Goal: Task Accomplishment & Management: Manage account settings

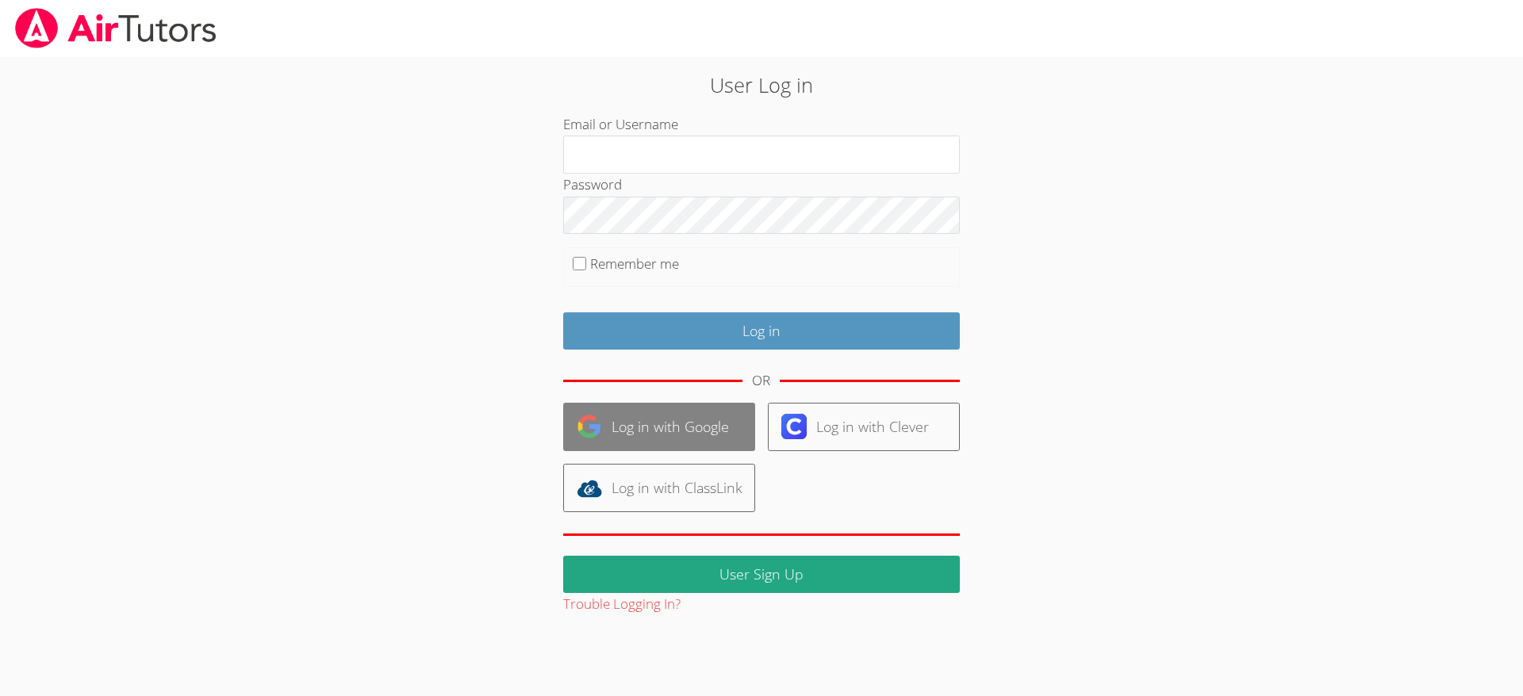
click at [642, 421] on link "Log in with Google" at bounding box center [659, 427] width 192 height 48
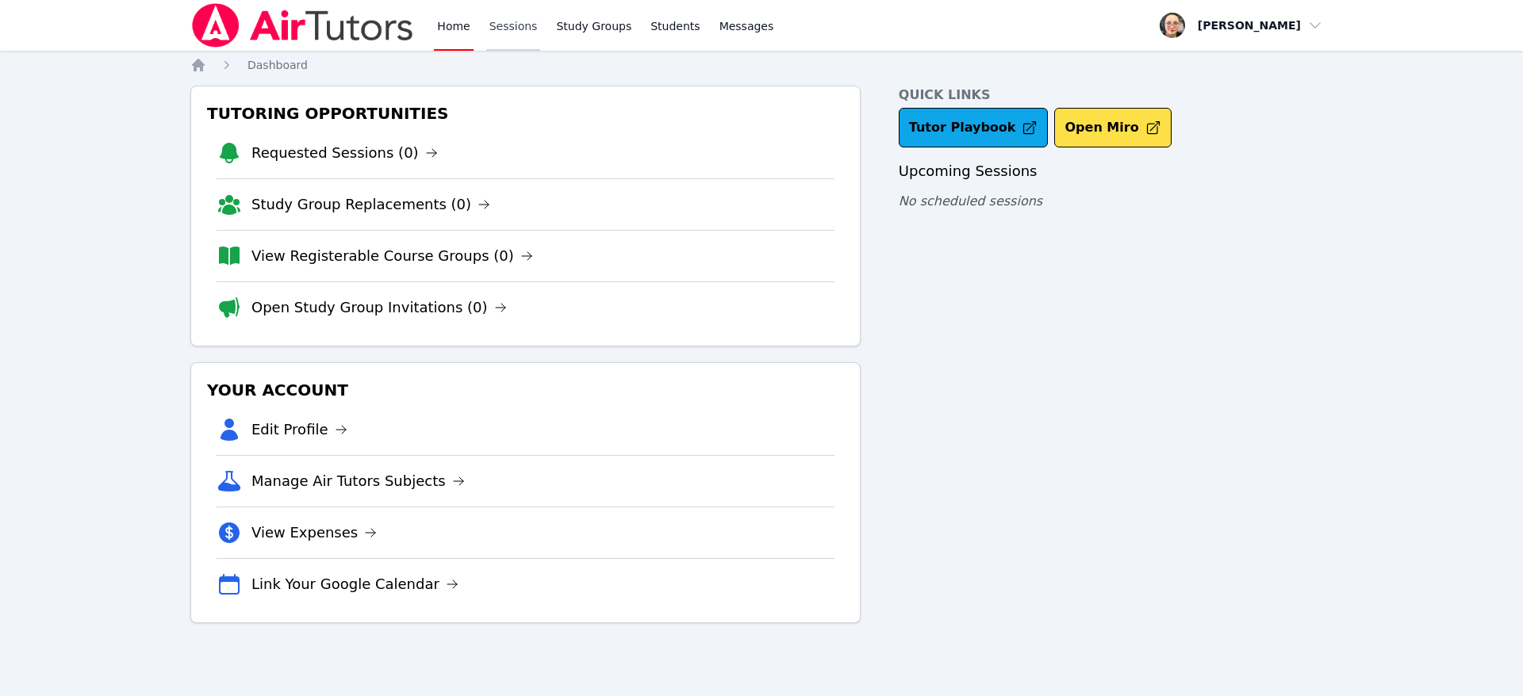
click at [513, 29] on link "Sessions" at bounding box center [513, 25] width 55 height 51
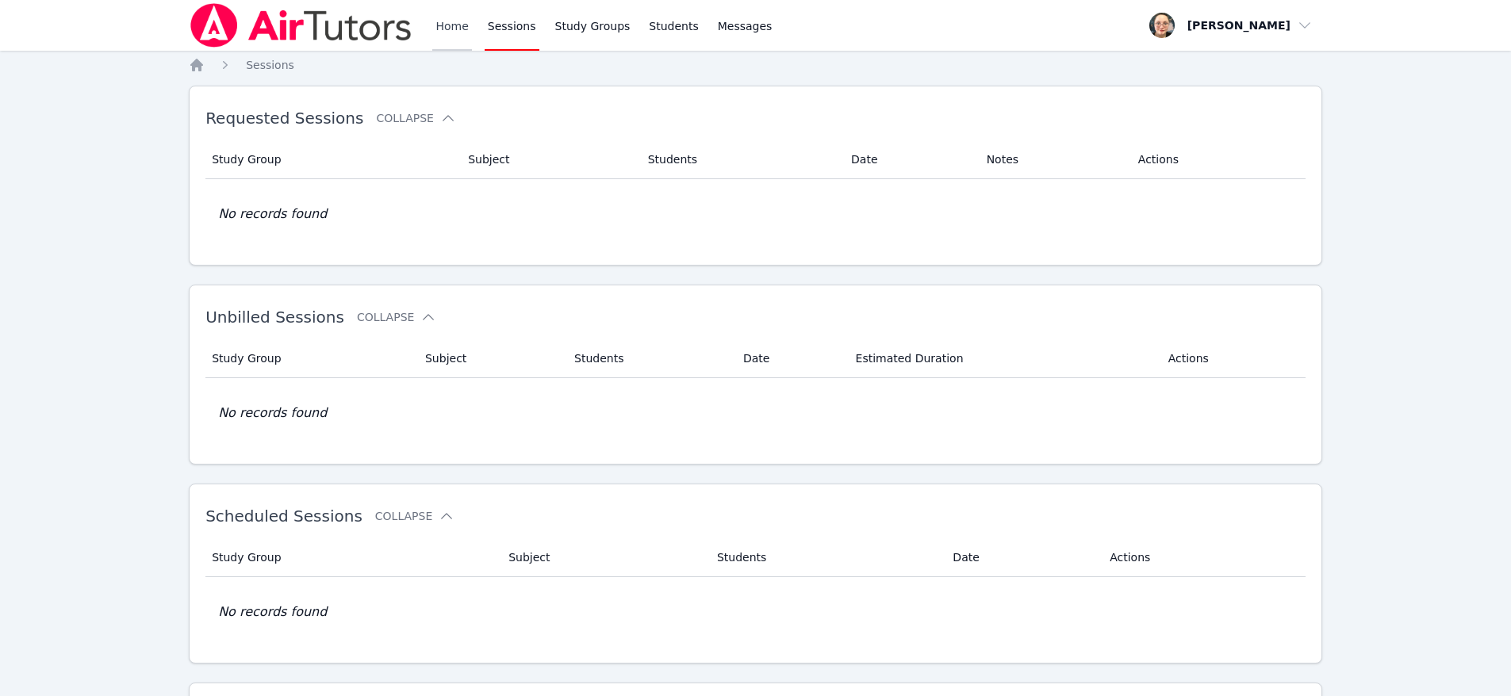
click at [452, 29] on link "Home" at bounding box center [451, 25] width 39 height 51
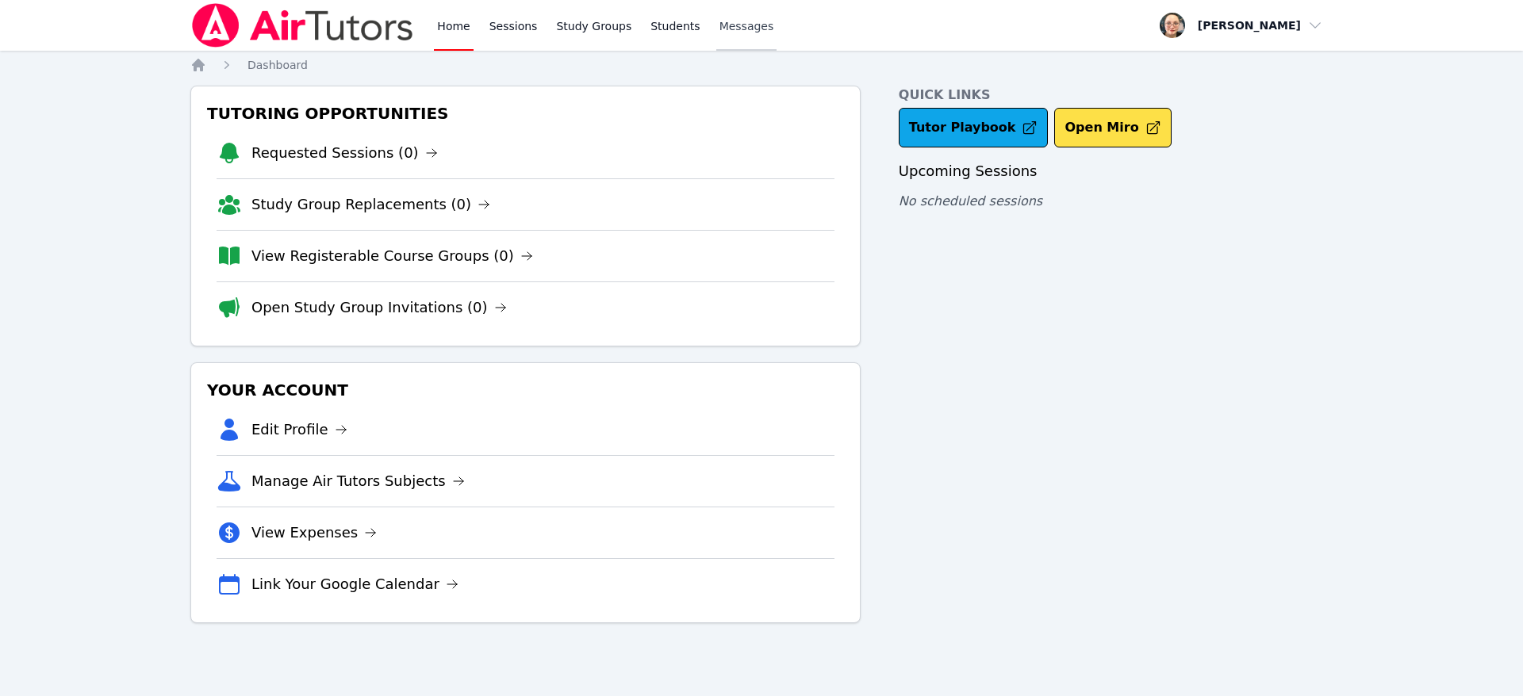
click at [719, 30] on span "Messages" at bounding box center [746, 26] width 55 height 16
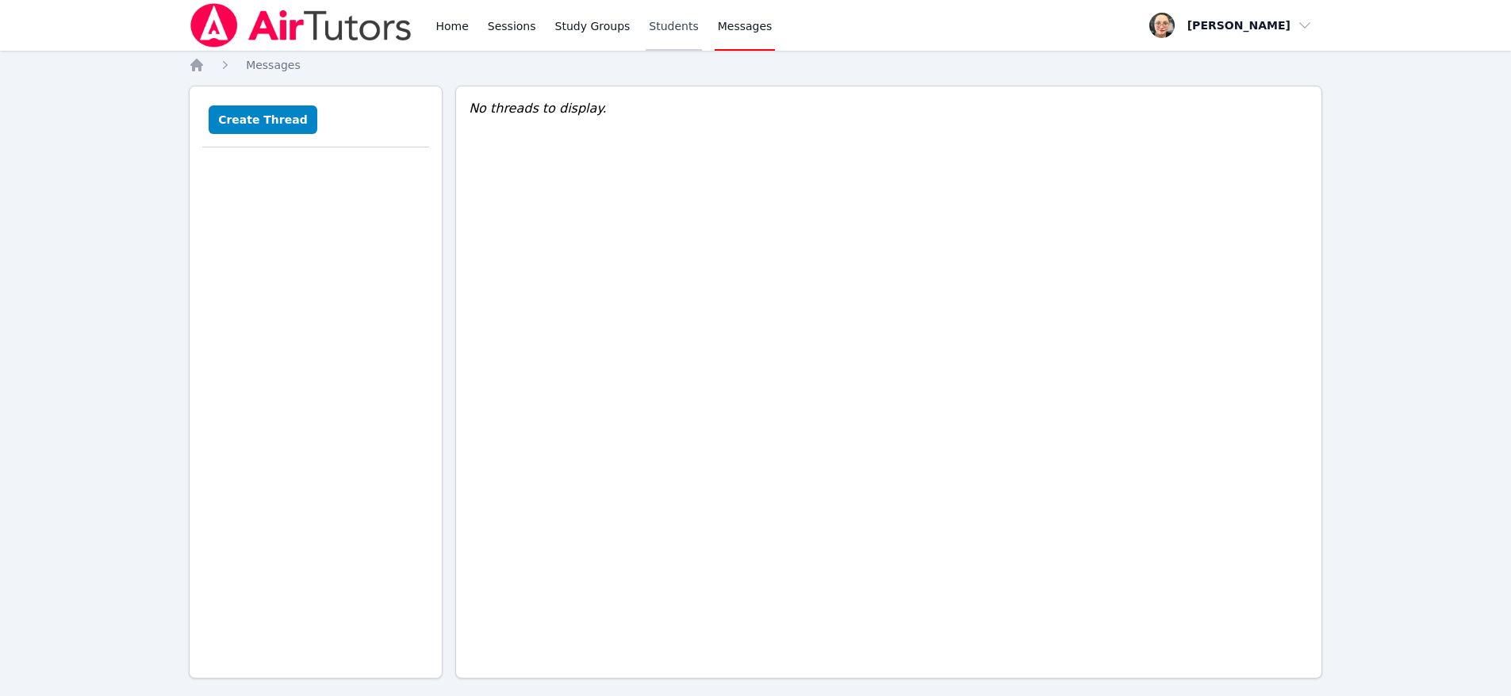
click at [664, 31] on link "Students" at bounding box center [674, 25] width 56 height 51
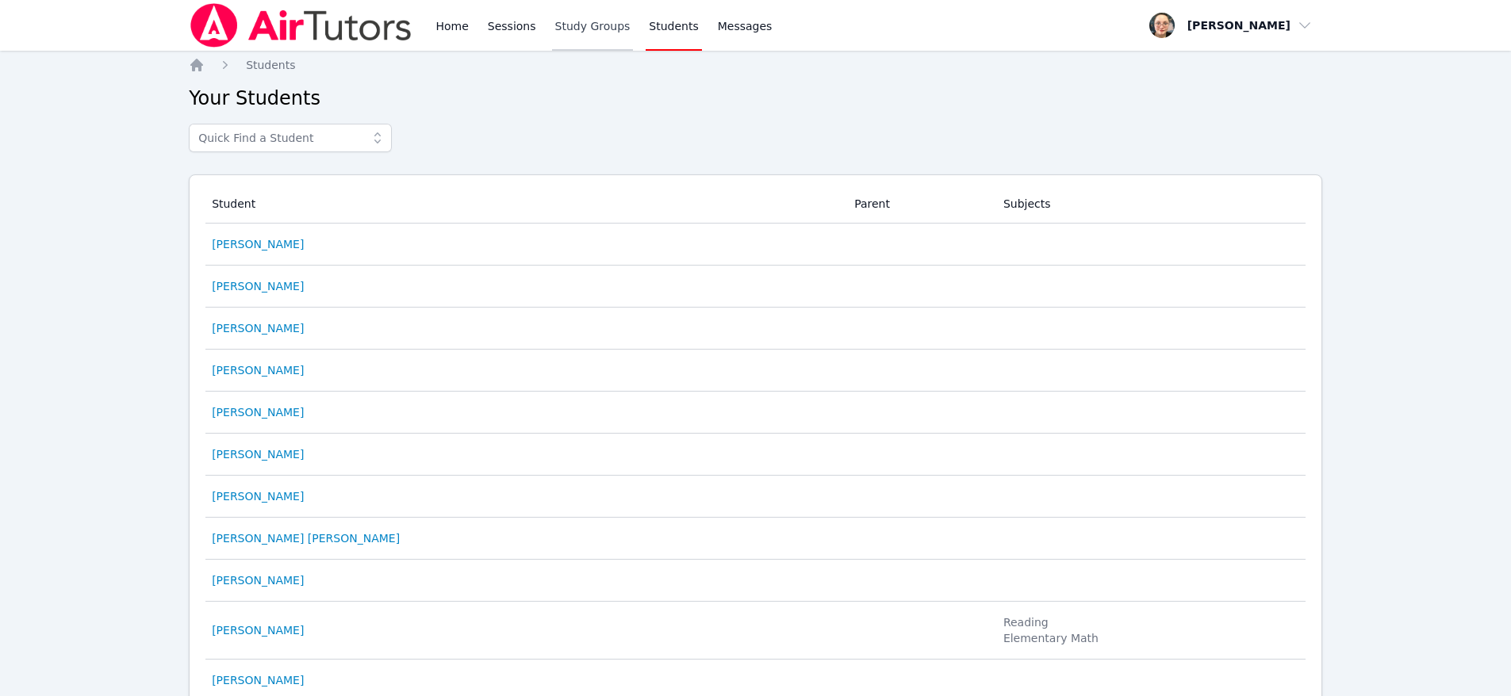
click at [583, 28] on link "Study Groups" at bounding box center [593, 25] width 82 height 51
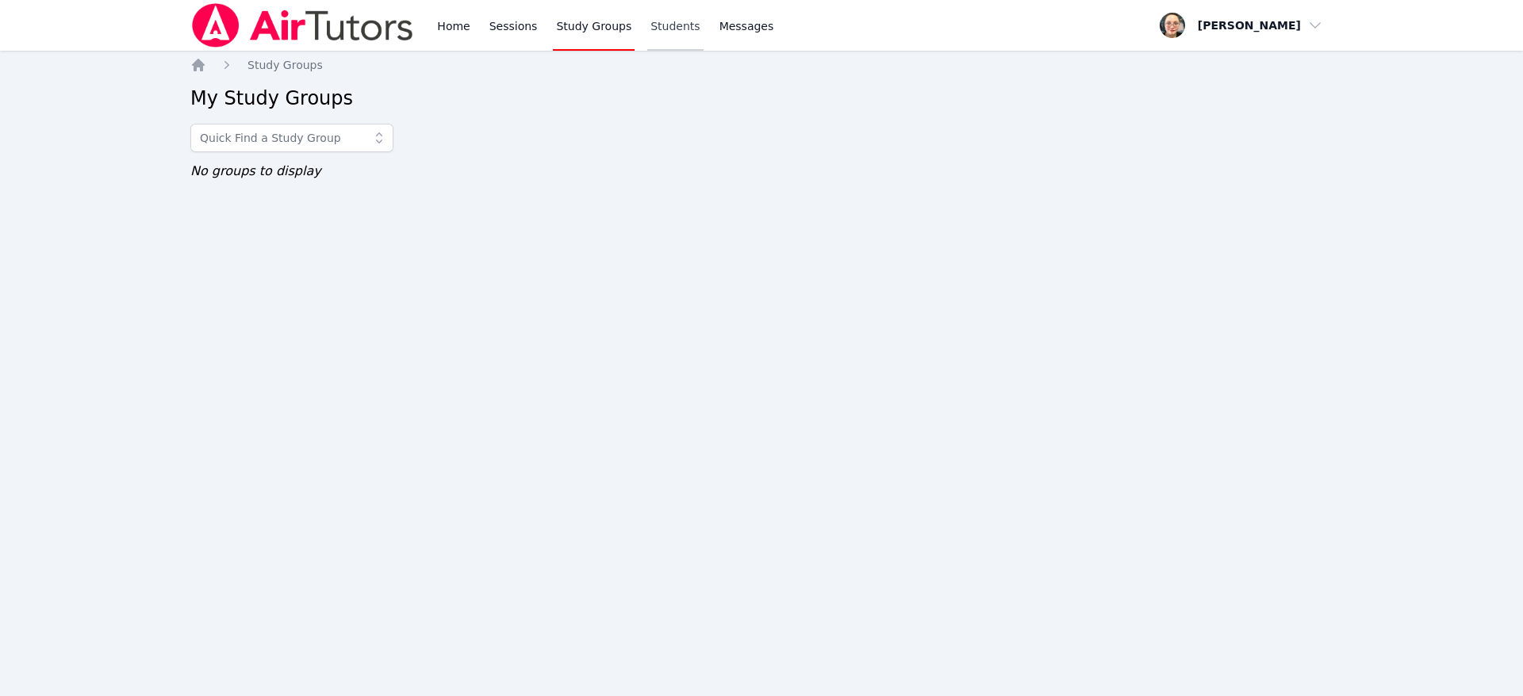
click at [647, 30] on link "Students" at bounding box center [675, 25] width 56 height 51
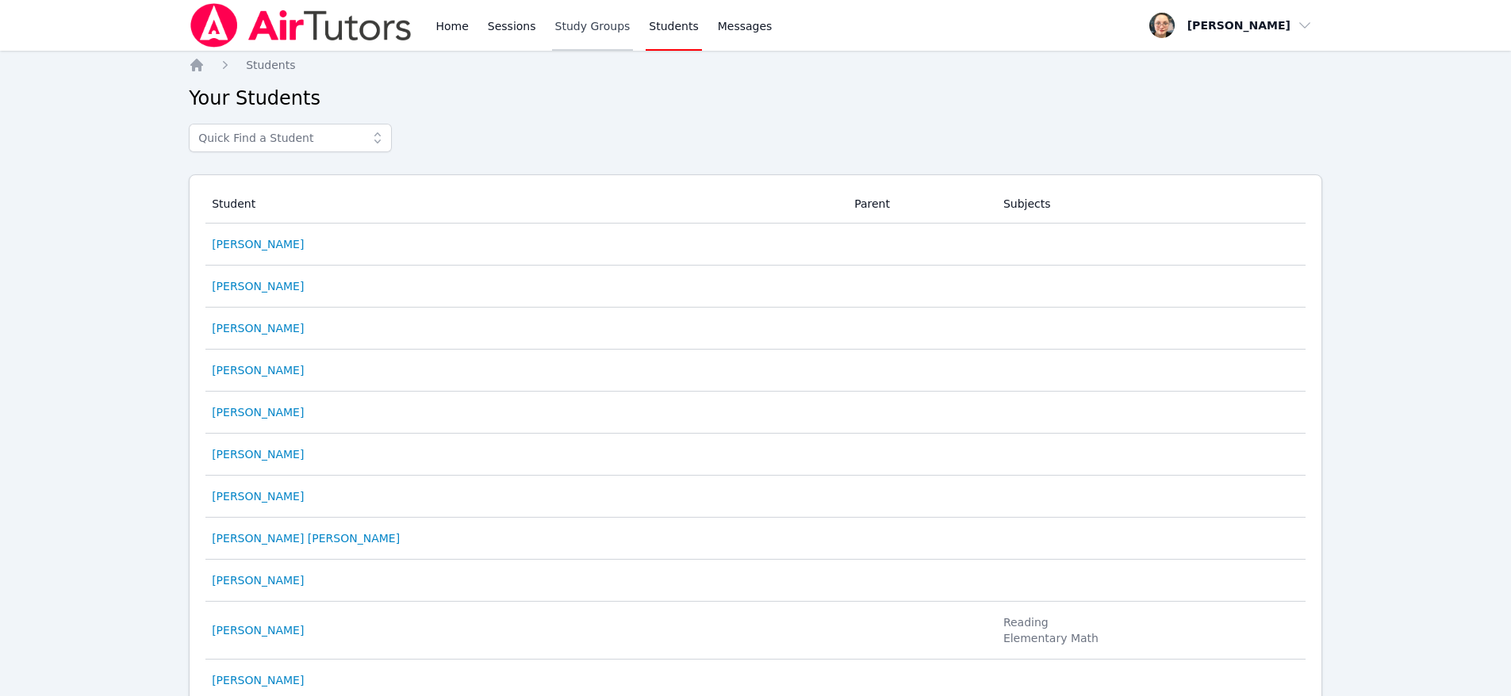
click at [567, 29] on link "Study Groups" at bounding box center [593, 25] width 82 height 51
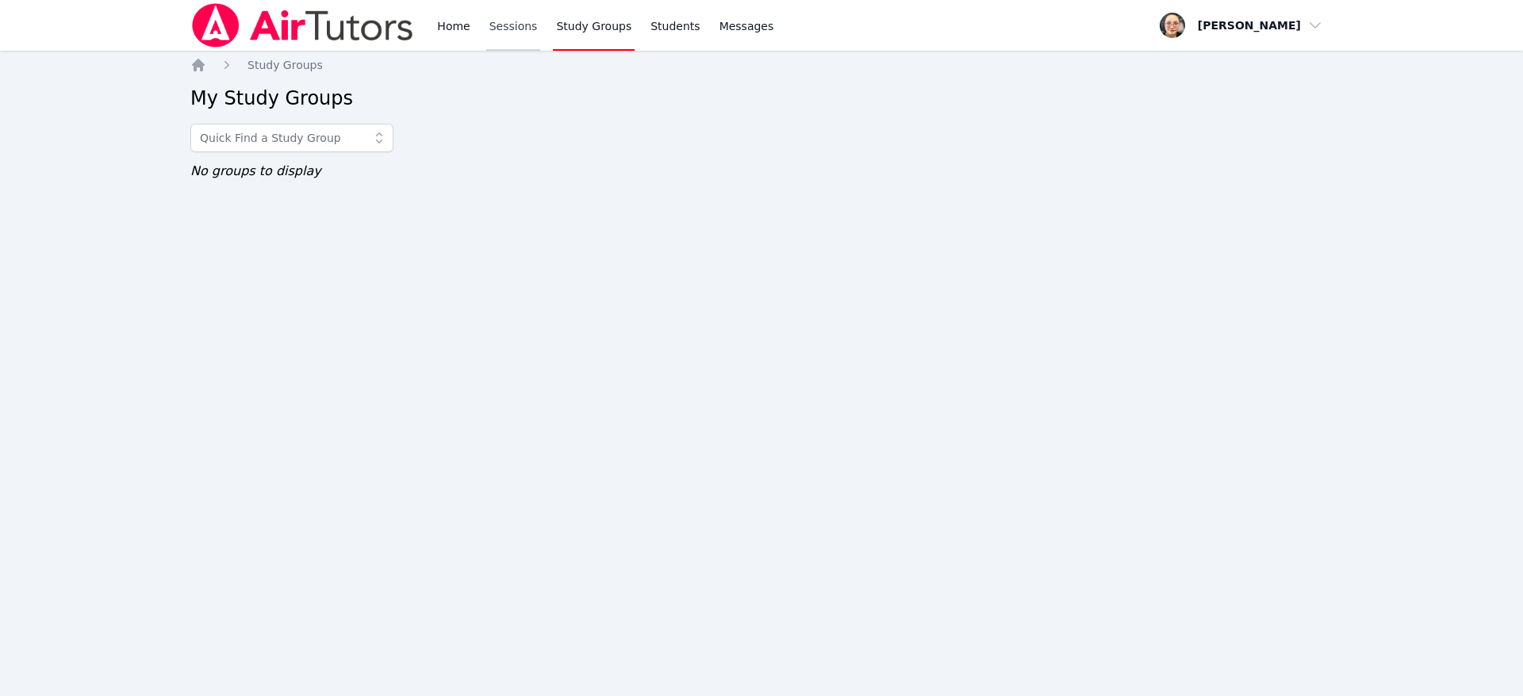
click at [509, 27] on link "Sessions" at bounding box center [513, 25] width 55 height 51
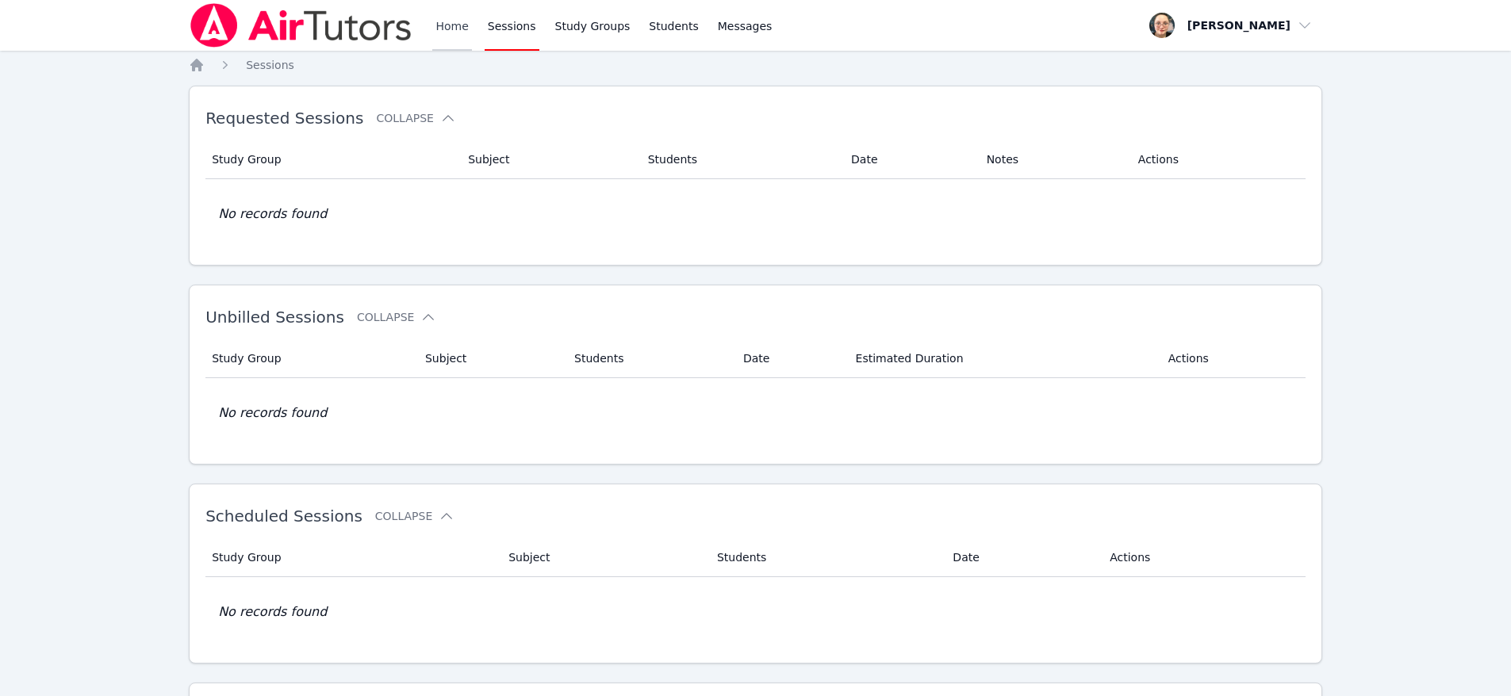
click at [447, 28] on link "Home" at bounding box center [451, 25] width 39 height 51
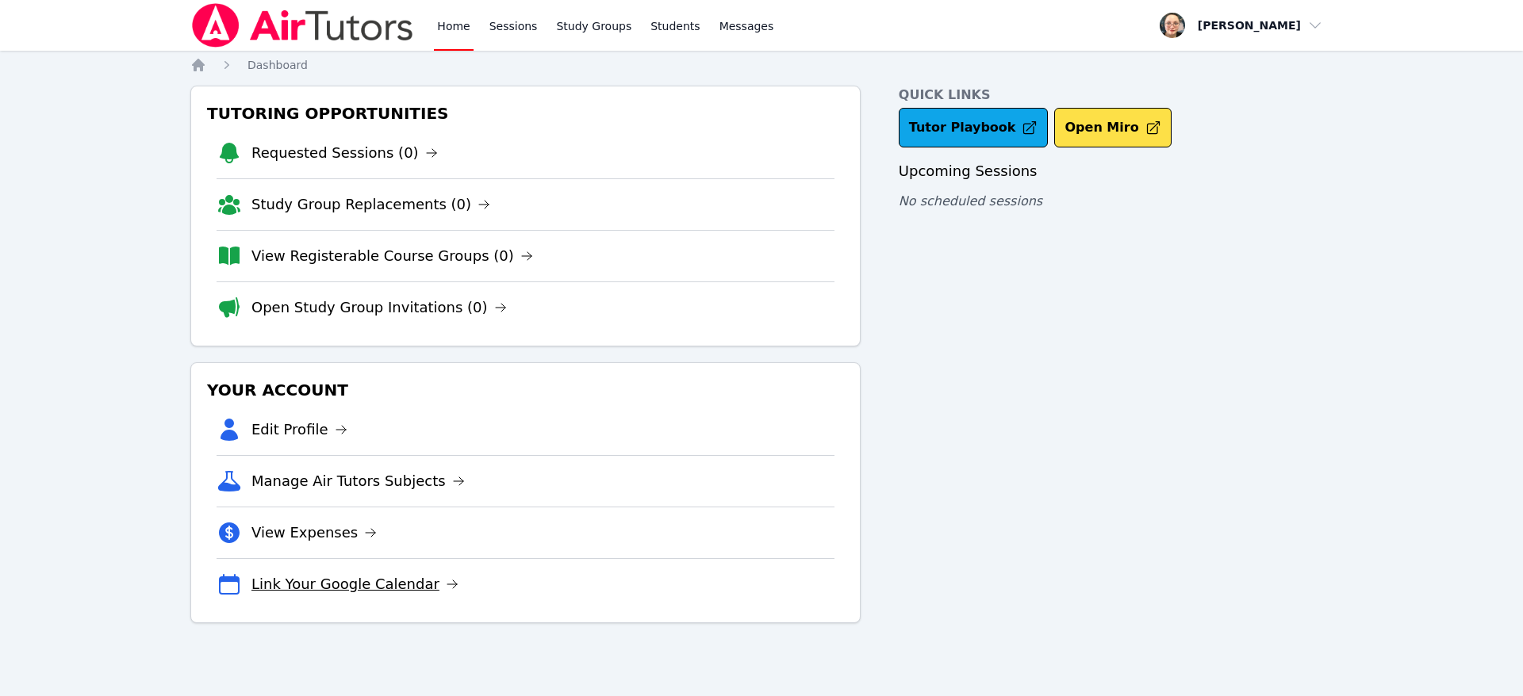
click at [417, 582] on link "Link Your Google Calendar" at bounding box center [354, 584] width 207 height 22
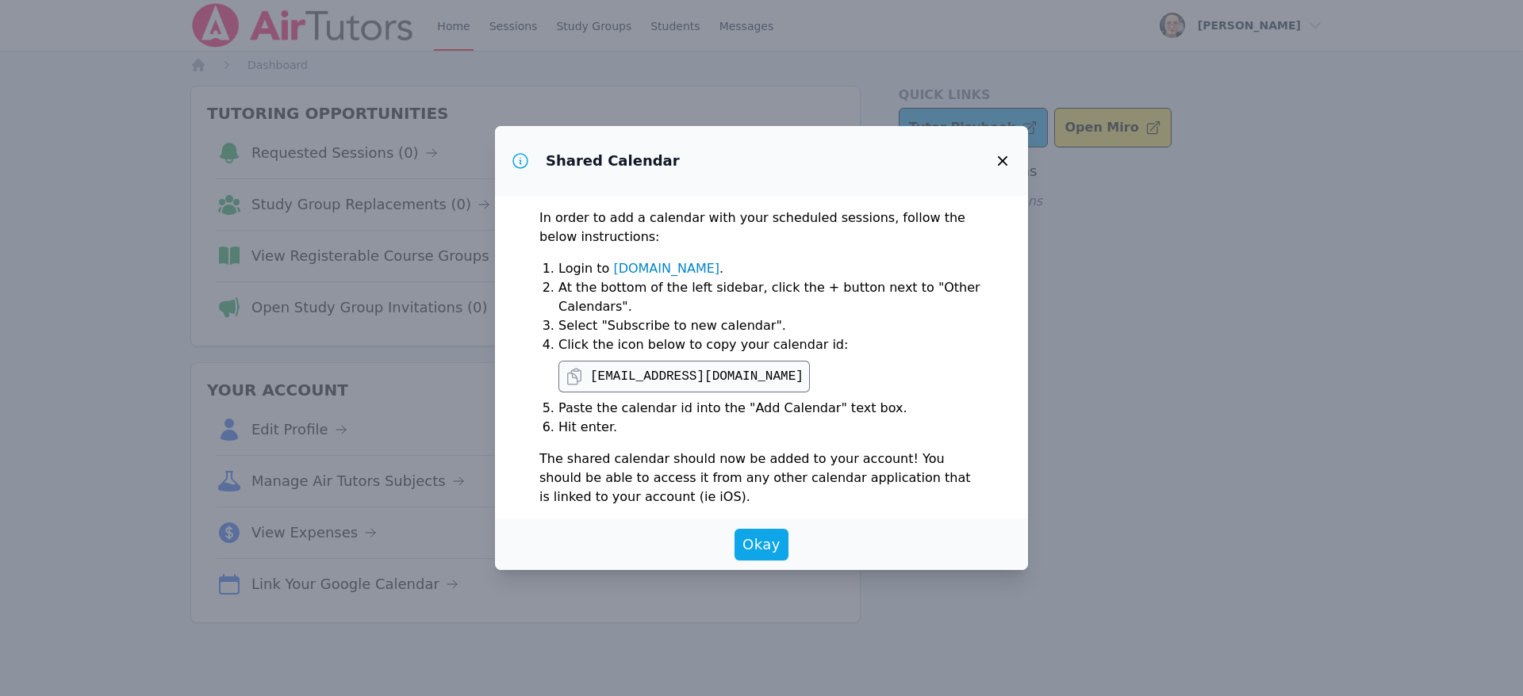
click at [577, 378] on icon at bounding box center [574, 377] width 13 height 16
click at [1004, 159] on icon "button" at bounding box center [1003, 161] width 10 height 10
